Goal: Find specific page/section: Find specific page/section

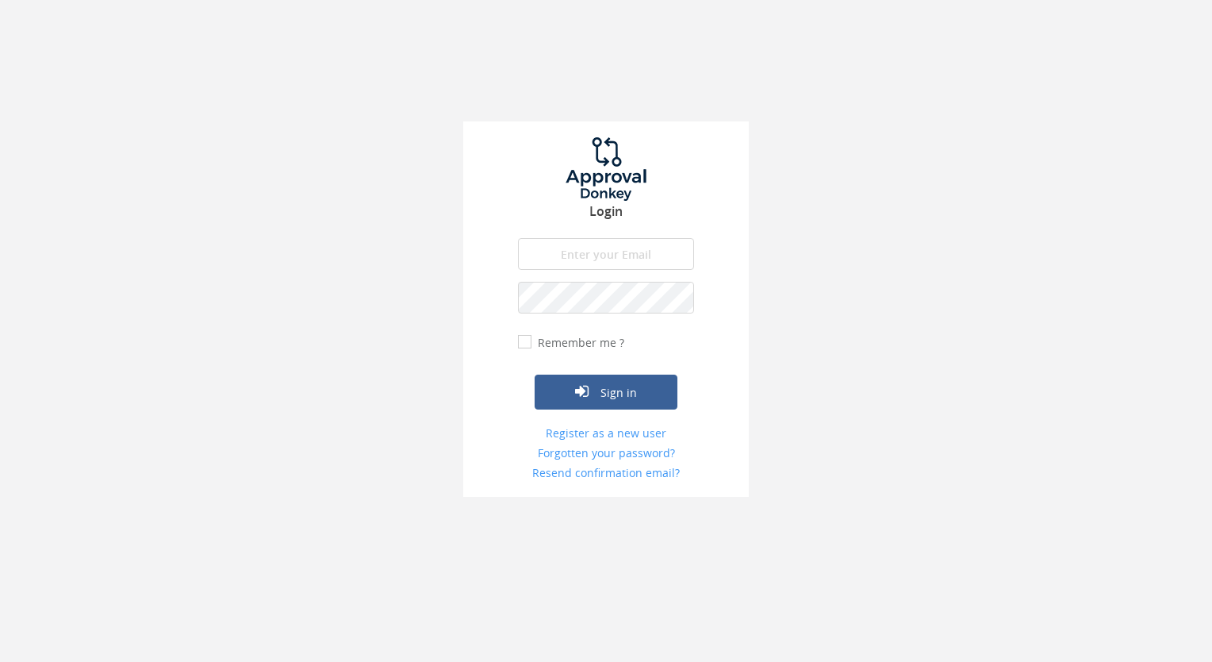
type input "[EMAIL_ADDRESS][DOMAIN_NAME]"
click at [608, 389] on button "Sign in" at bounding box center [606, 391] width 143 height 35
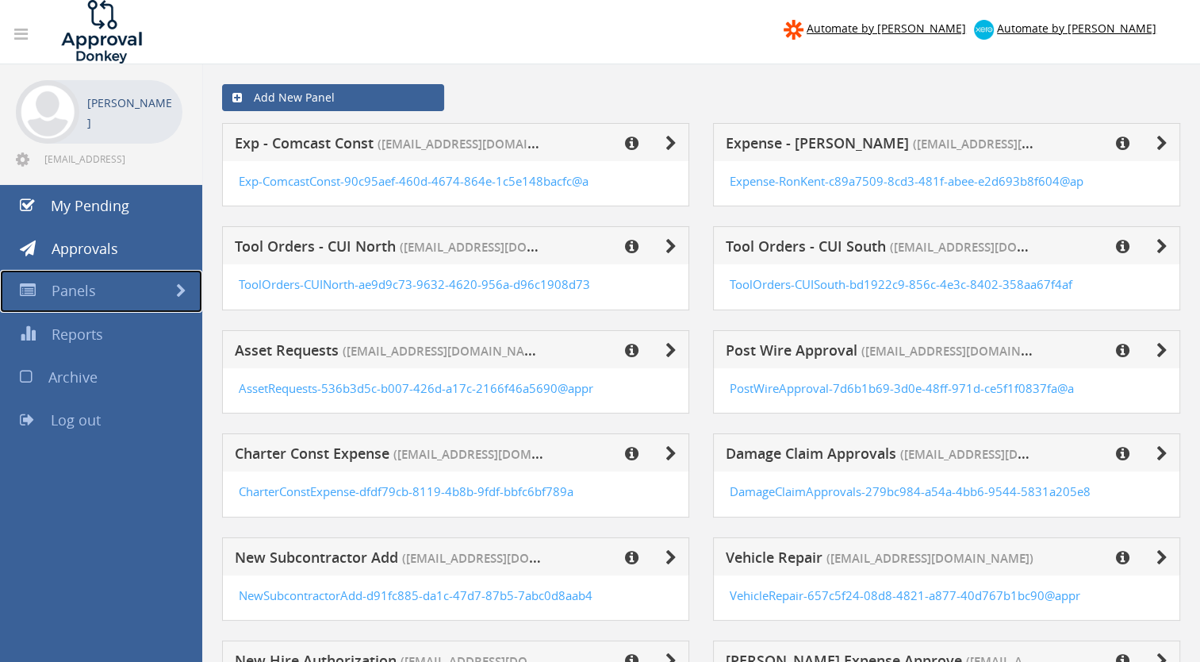
click at [67, 287] on span "Panels" at bounding box center [74, 290] width 44 height 19
click at [79, 288] on span "Panels" at bounding box center [74, 290] width 44 height 19
click at [1161, 347] on icon at bounding box center [1162, 351] width 11 height 16
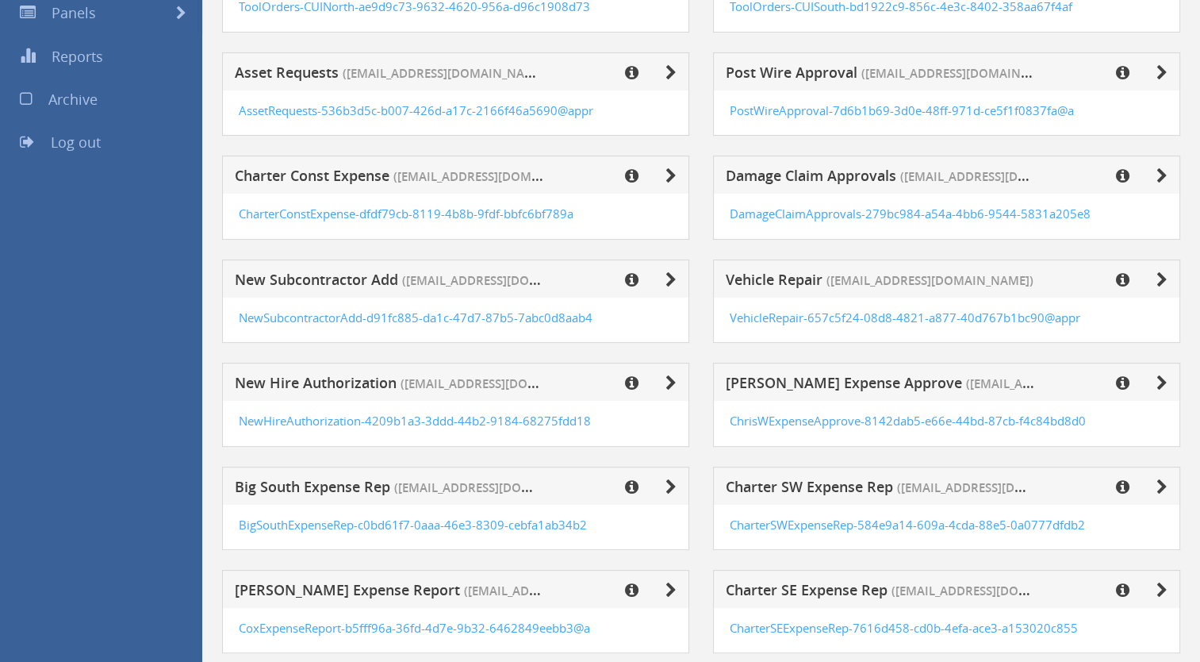
scroll to position [287, 0]
